Goal: Transaction & Acquisition: Purchase product/service

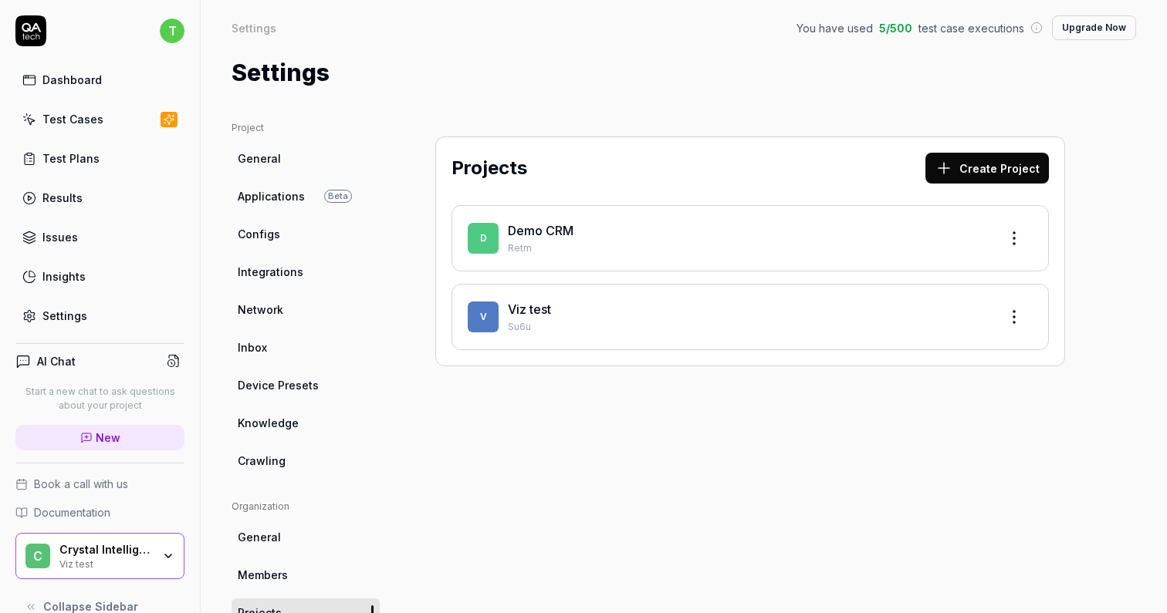
click at [83, 312] on div "Settings" at bounding box center [64, 316] width 45 height 16
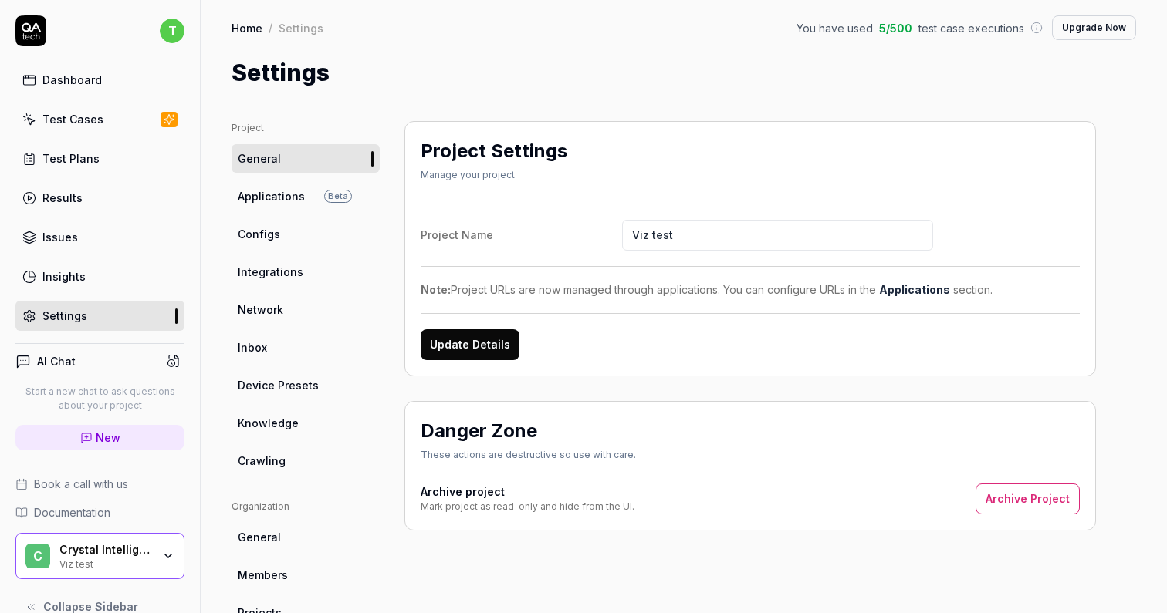
click at [1076, 38] on button "Upgrade Now" at bounding box center [1094, 27] width 84 height 25
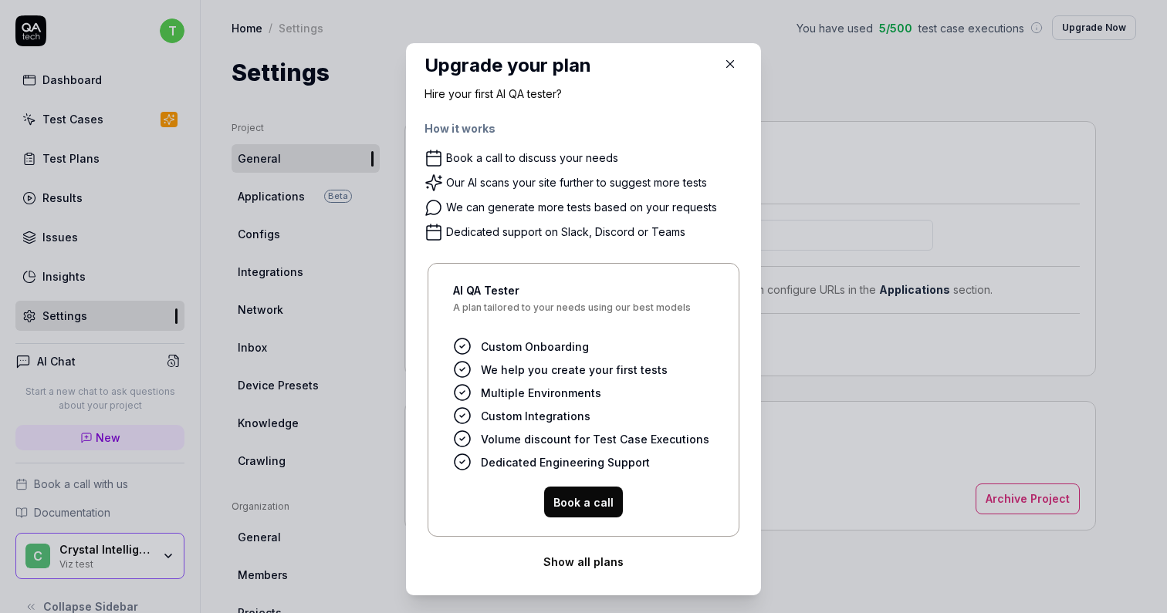
scroll to position [8, 0]
click at [585, 561] on button "Show all plans" at bounding box center [583, 563] width 318 height 31
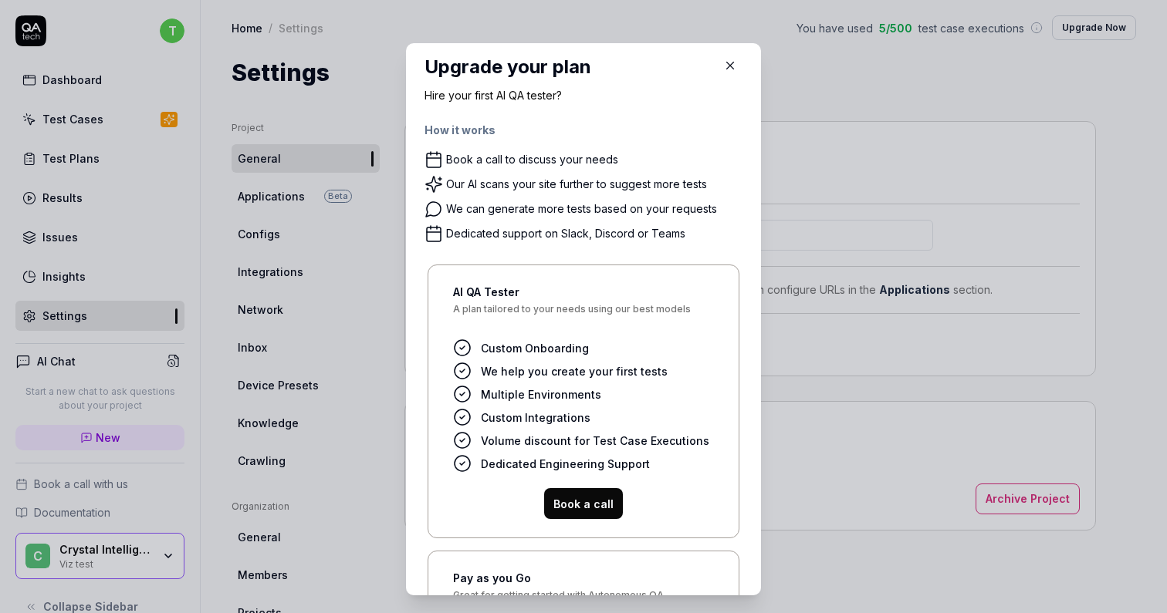
scroll to position [273, 0]
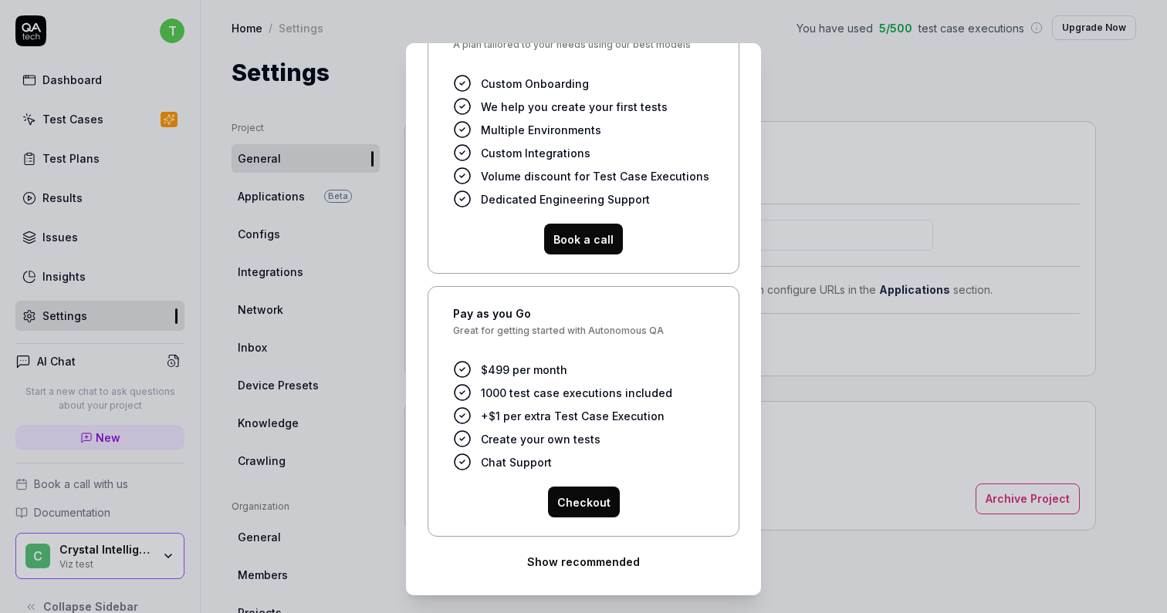
click at [611, 498] on button "Checkout" at bounding box center [584, 502] width 72 height 31
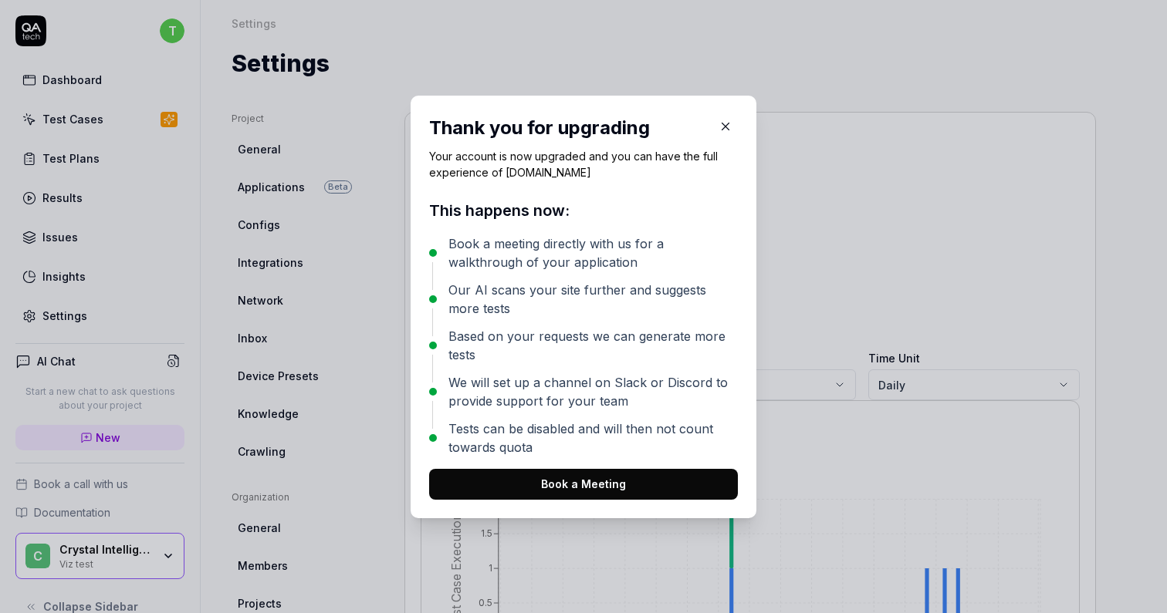
click at [727, 123] on icon "button" at bounding box center [725, 126] width 7 height 7
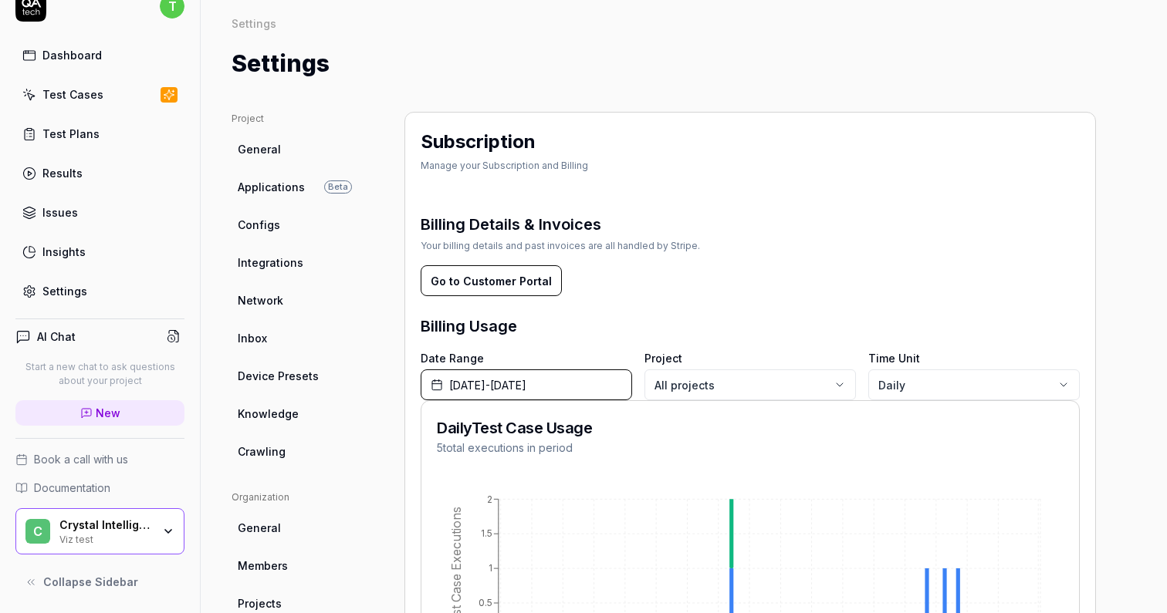
click at [292, 153] on link "General" at bounding box center [305, 149] width 148 height 29
